Goal: Answer question/provide support

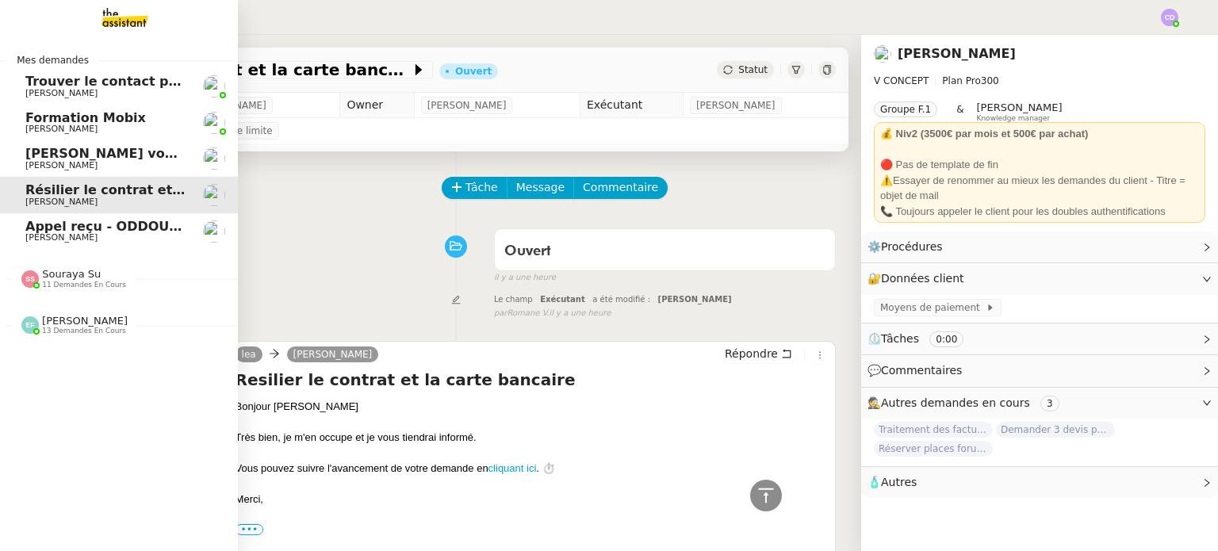
scroll to position [412, 0]
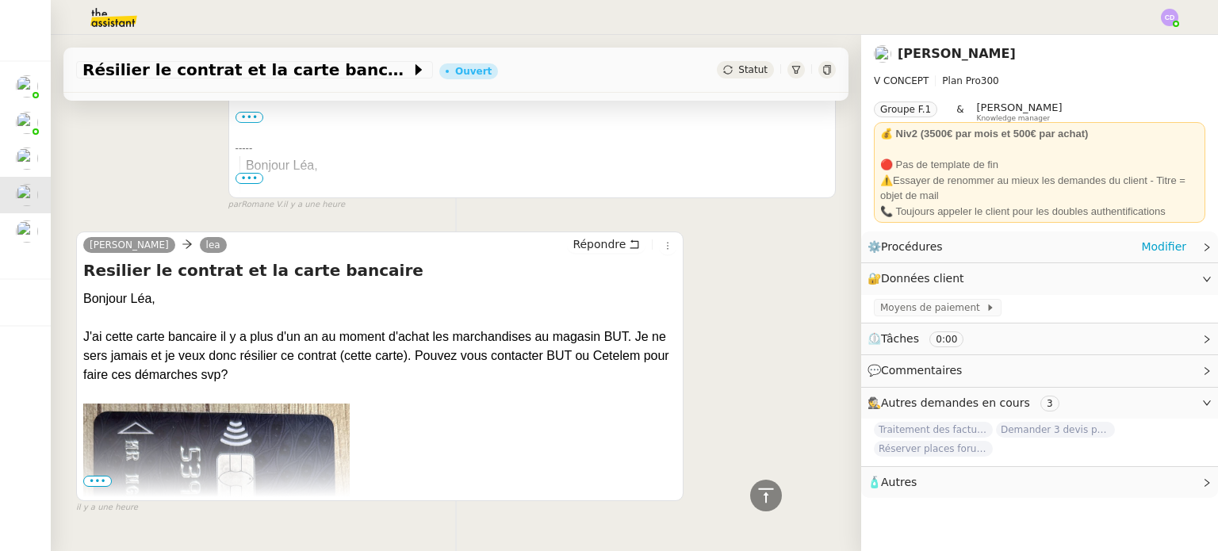
click at [915, 250] on span "Procédures" at bounding box center [912, 246] width 62 height 13
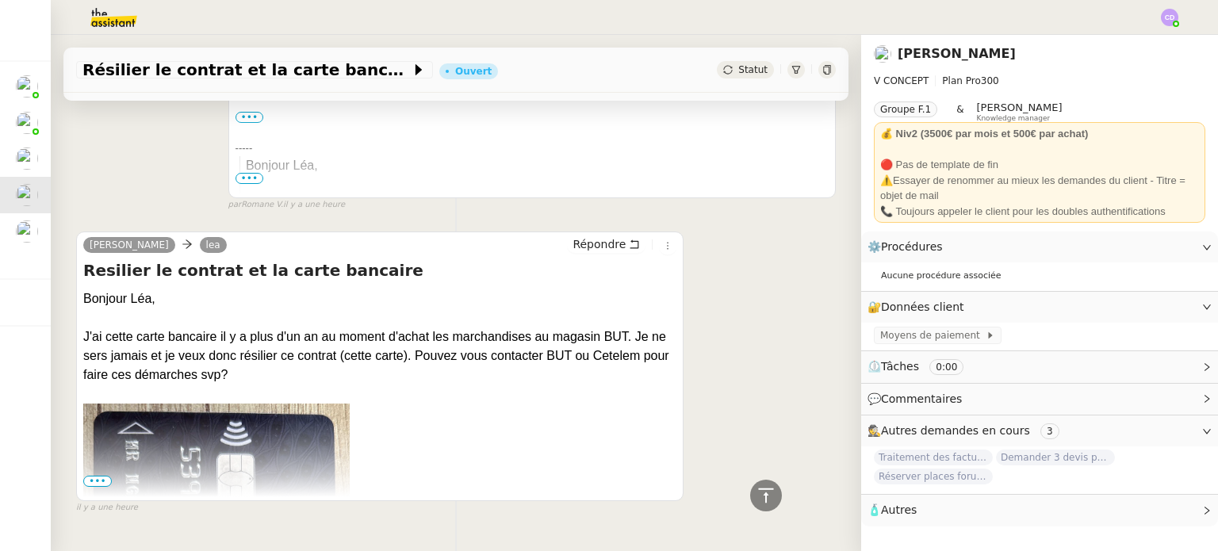
click at [742, 281] on div "[PERSON_NAME] [PERSON_NAME] Resilier le contrat et la carte bancaire Bonjour Lé…" at bounding box center [455, 365] width 759 height 297
click at [251, 353] on div "J'ai cette carte bancaire il y a plus d'un an au moment d'achat les marchandise…" at bounding box center [379, 355] width 593 height 57
click at [243, 384] on div at bounding box center [379, 393] width 593 height 19
drag, startPoint x: 375, startPoint y: 472, endPoint x: 390, endPoint y: 411, distance: 62.9
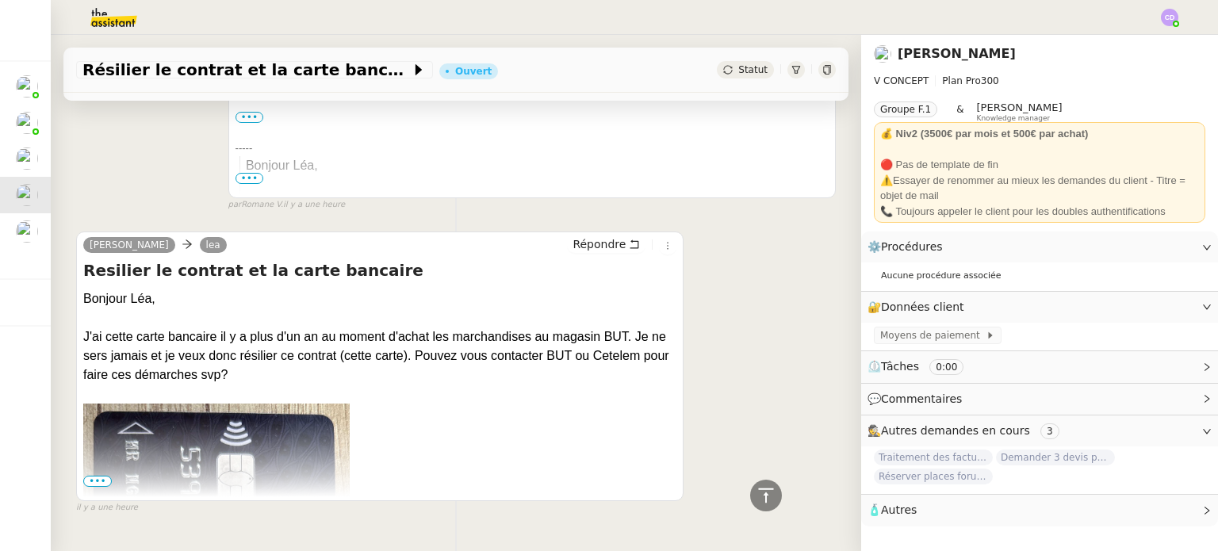
click at [99, 476] on span "•••" at bounding box center [97, 481] width 29 height 11
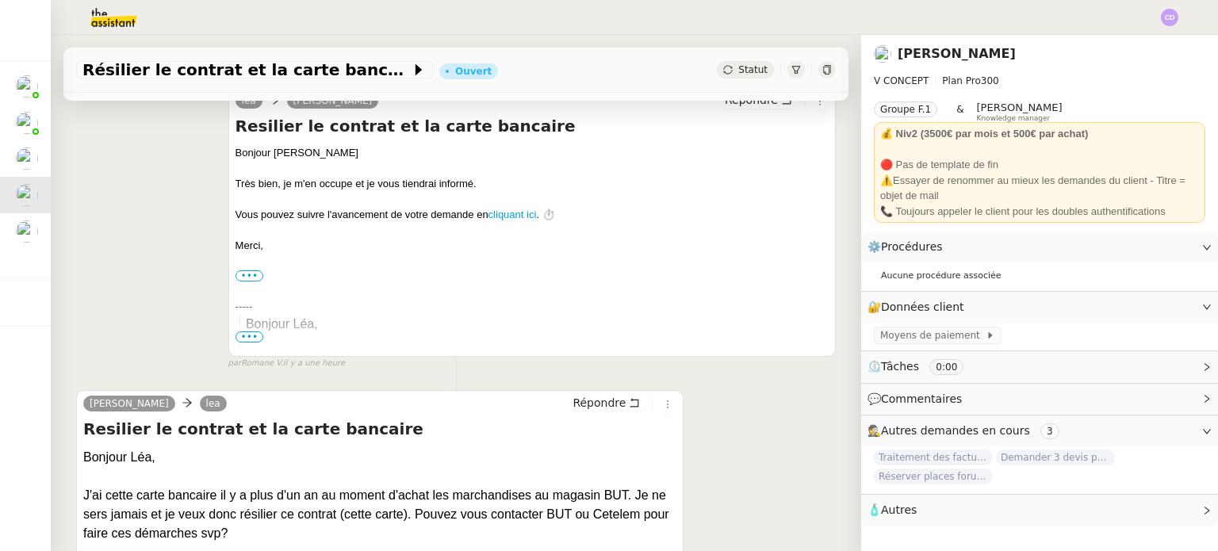
scroll to position [705, 0]
